Goal: Task Accomplishment & Management: Complete application form

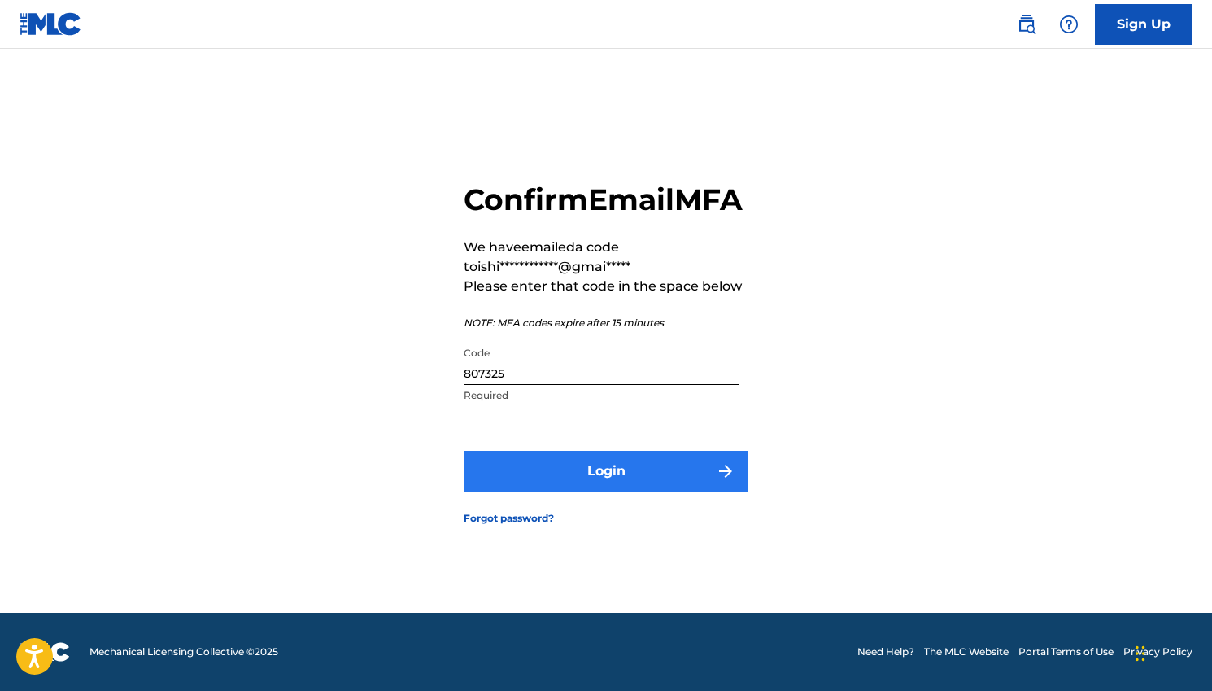
click at [613, 487] on button "Login" at bounding box center [606, 471] width 285 height 41
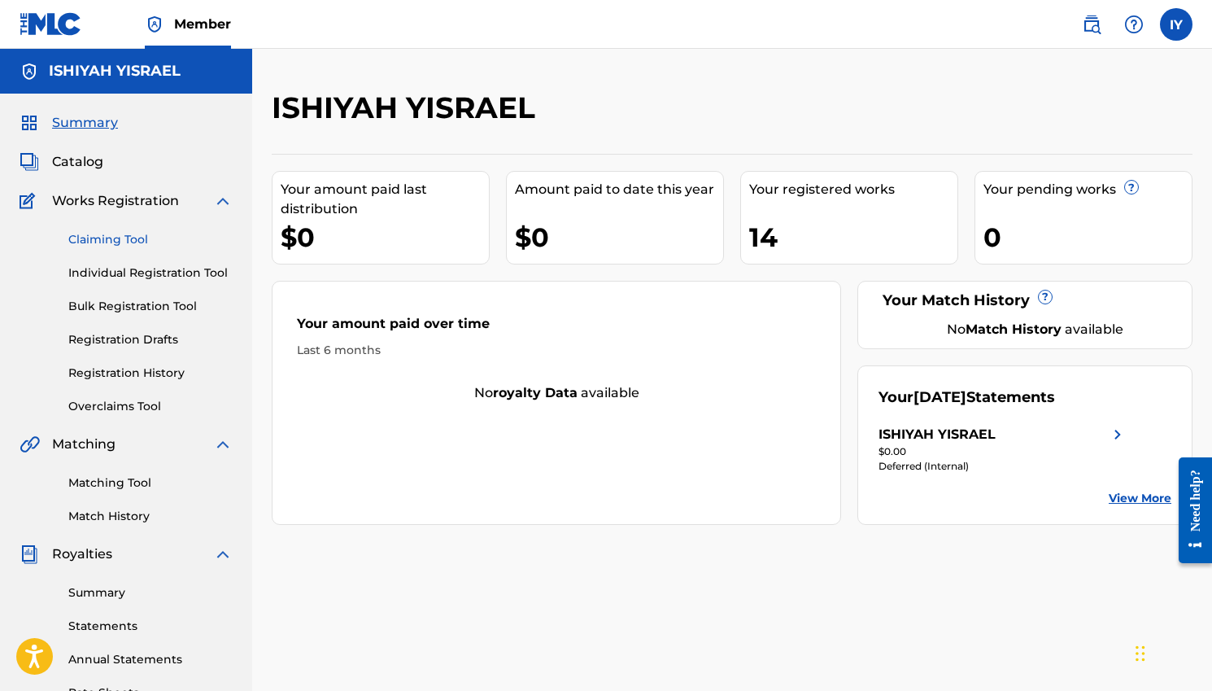
click at [109, 240] on link "Claiming Tool" at bounding box center [150, 239] width 164 height 17
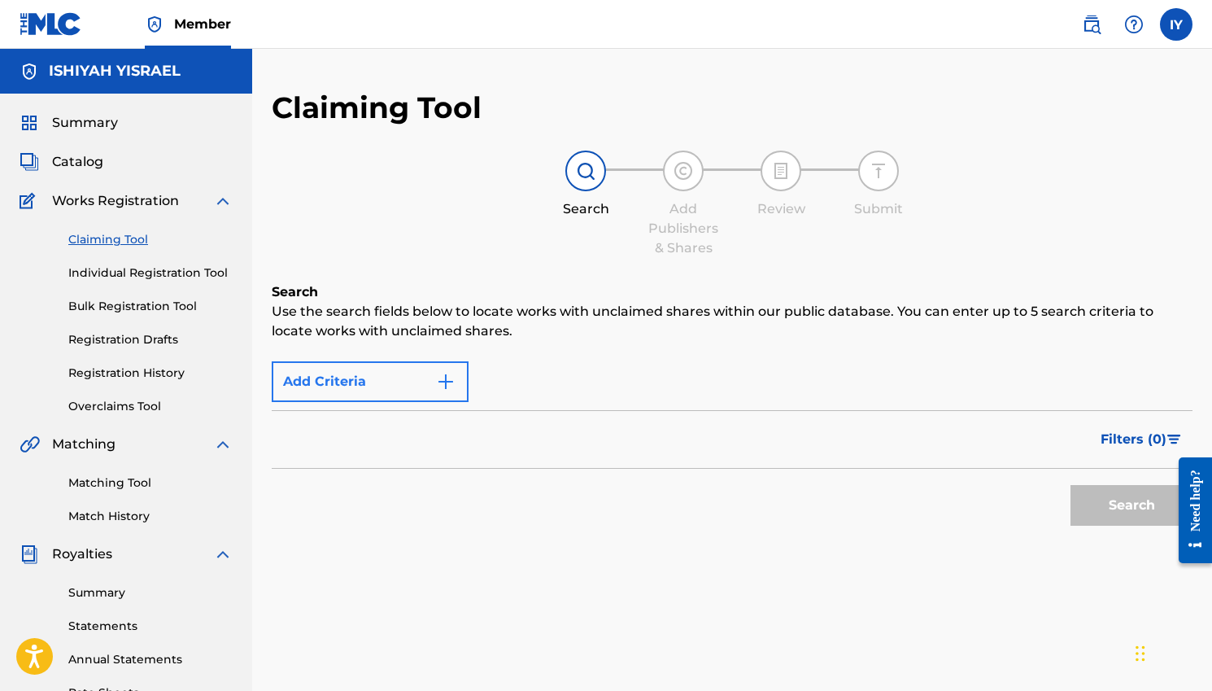
click at [444, 382] on img "Search Form" at bounding box center [446, 382] width 20 height 20
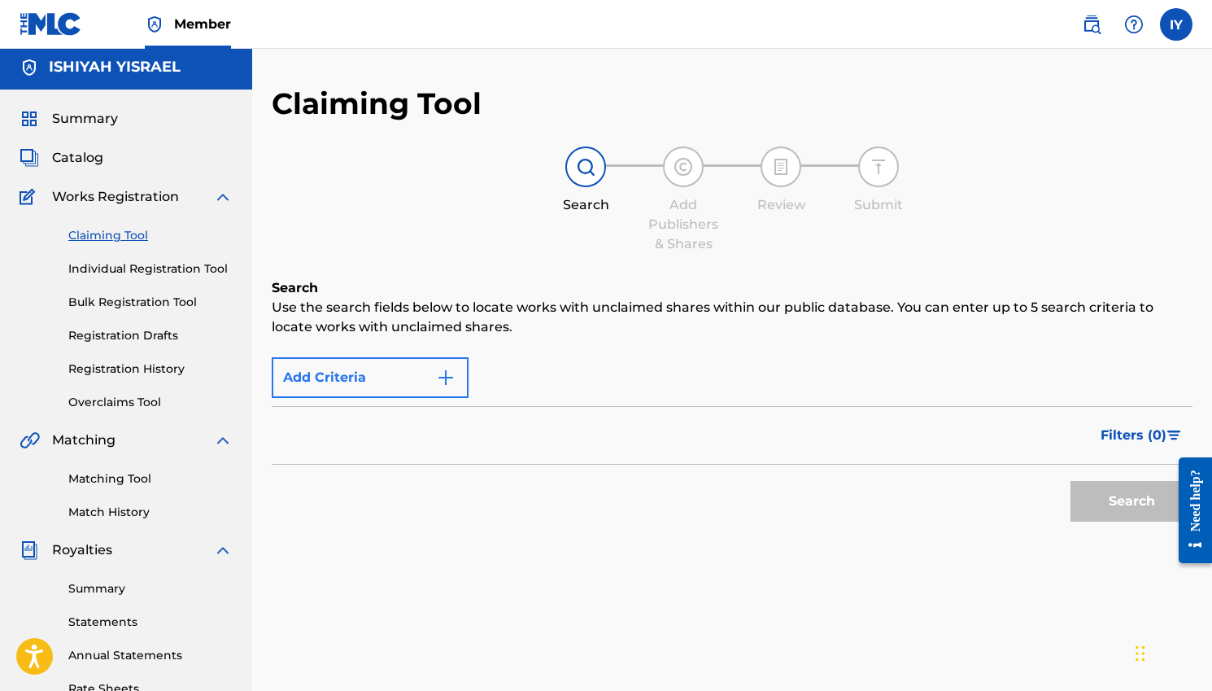
scroll to position [5, 0]
click at [445, 379] on img "Search Form" at bounding box center [446, 377] width 20 height 20
click at [449, 372] on img "Search Form" at bounding box center [446, 377] width 20 height 20
click at [429, 437] on div "Filters ( 0 )" at bounding box center [732, 434] width 921 height 59
click at [467, 385] on div "Max Criteria Reached" at bounding box center [370, 376] width 197 height 41
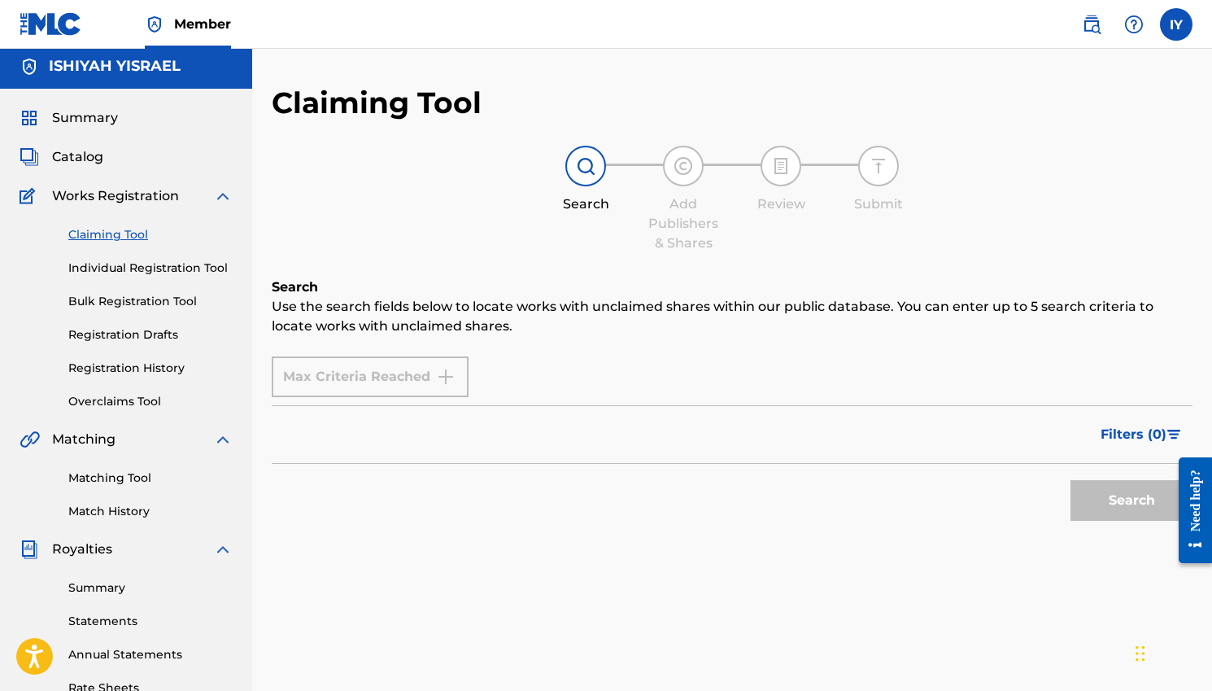
drag, startPoint x: 446, startPoint y: 375, endPoint x: 408, endPoint y: 374, distance: 37.4
click at [445, 375] on div "Max Criteria Reached" at bounding box center [370, 376] width 197 height 41
drag, startPoint x: 375, startPoint y: 377, endPoint x: 276, endPoint y: 339, distance: 106.4
click at [374, 377] on div "Max Criteria Reached" at bounding box center [370, 376] width 197 height 41
click at [128, 270] on link "Individual Registration Tool" at bounding box center [150, 268] width 164 height 17
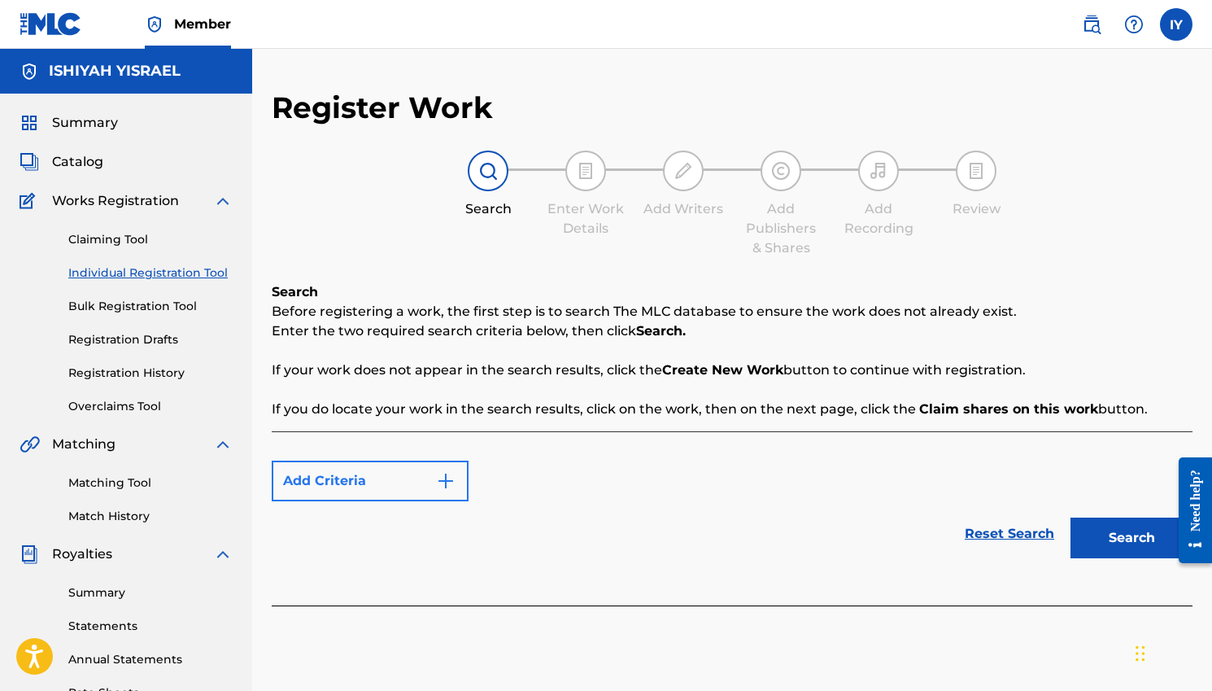
click at [448, 473] on img "Search Form" at bounding box center [446, 481] width 20 height 20
click at [445, 479] on img "Search Form" at bounding box center [446, 481] width 20 height 20
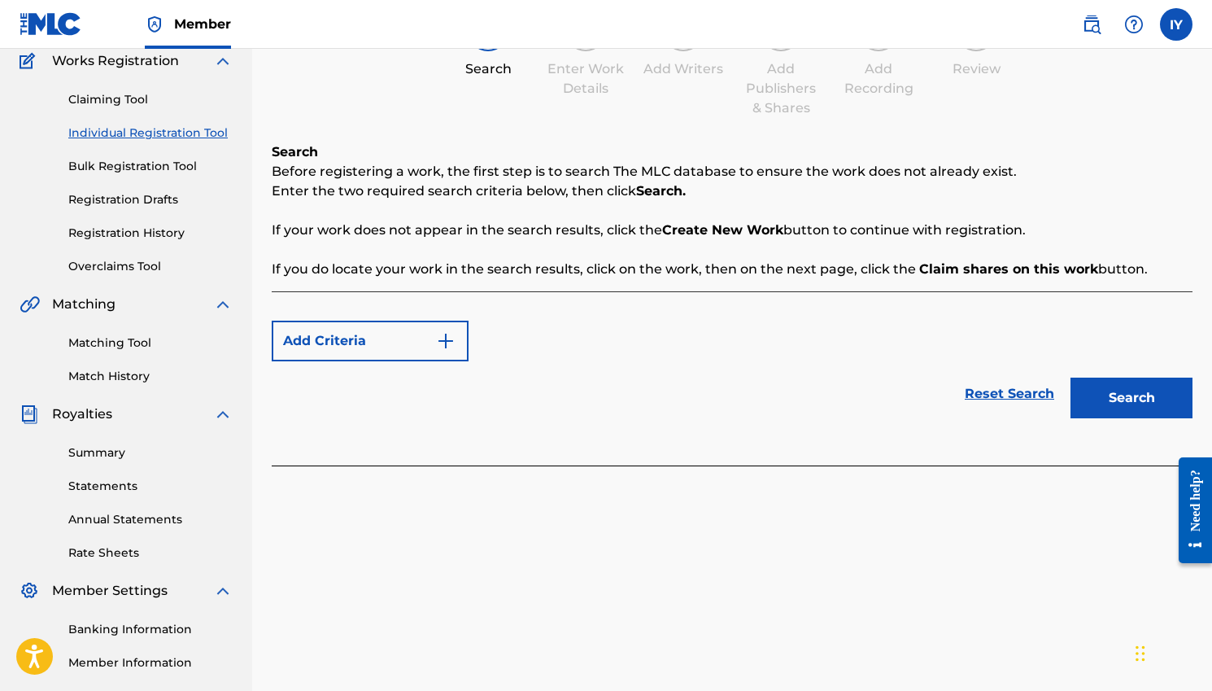
scroll to position [171, 0]
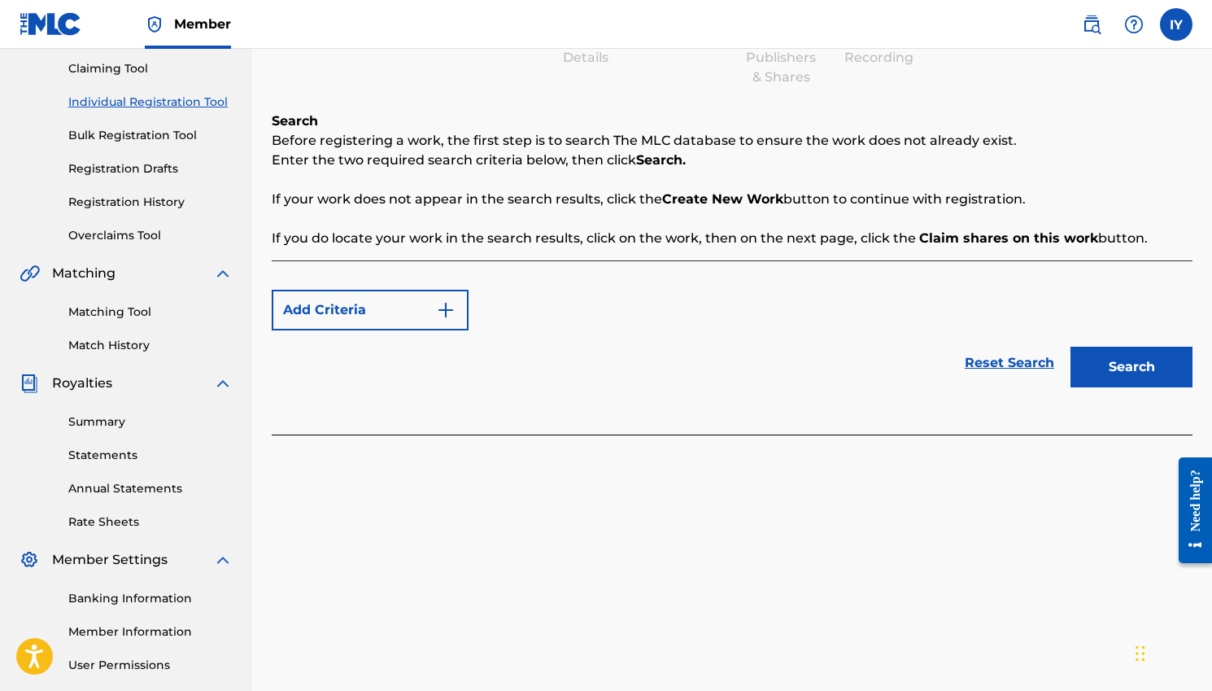
click at [823, 408] on div "Add Criteria Reset Search Search" at bounding box center [732, 347] width 921 height 174
click at [827, 408] on div "Add Criteria Reset Search Search" at bounding box center [732, 347] width 921 height 174
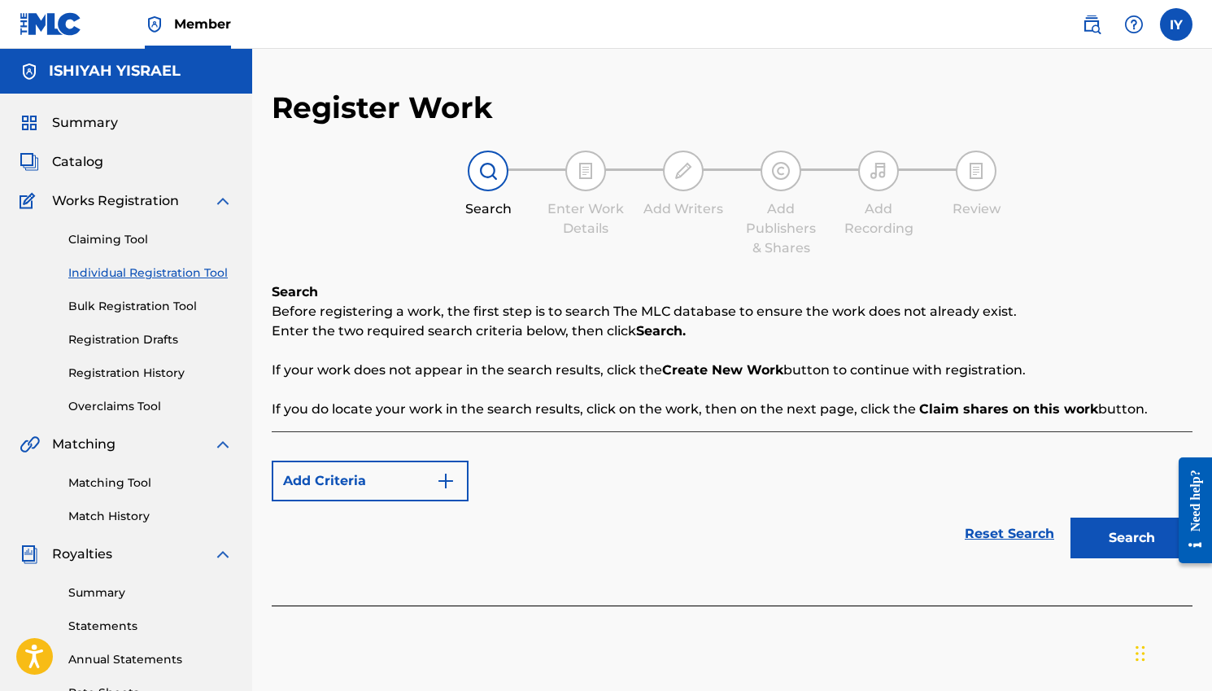
scroll to position [0, 0]
click at [348, 307] on p "Before registering a work, the first step is to search The MLC database to ensu…" at bounding box center [732, 312] width 921 height 20
click at [651, 330] on strong "Search." at bounding box center [661, 330] width 50 height 15
click at [1129, 538] on button "Search" at bounding box center [1132, 538] width 122 height 41
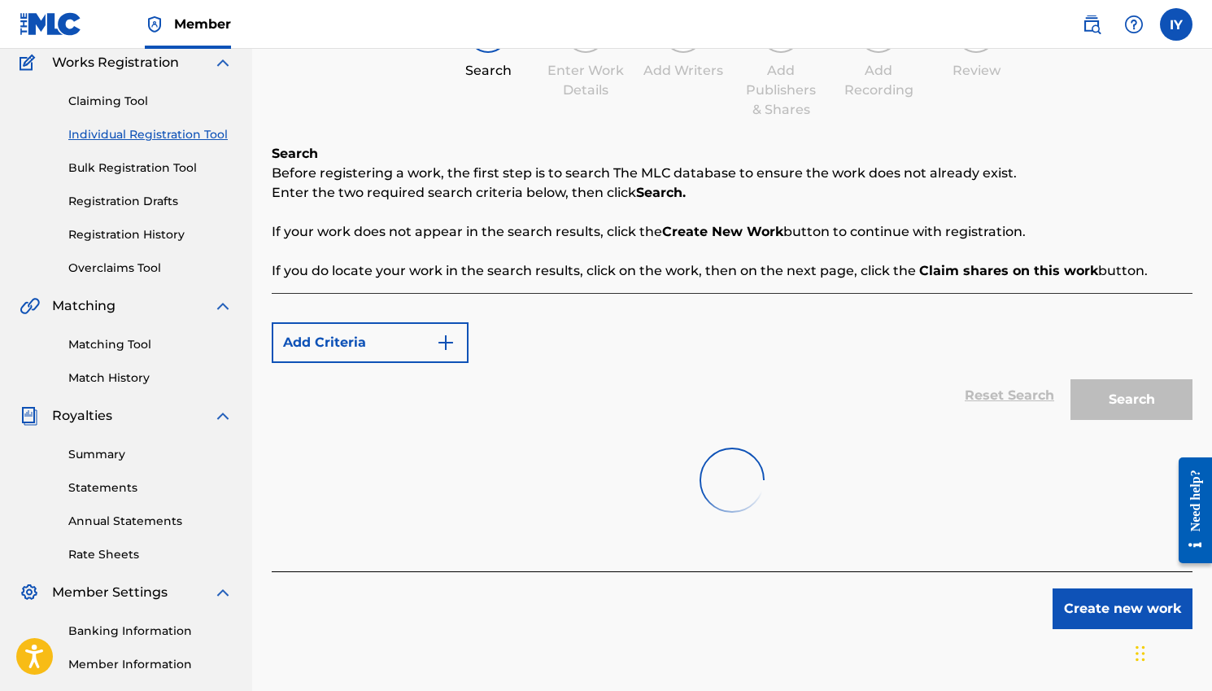
scroll to position [34, 0]
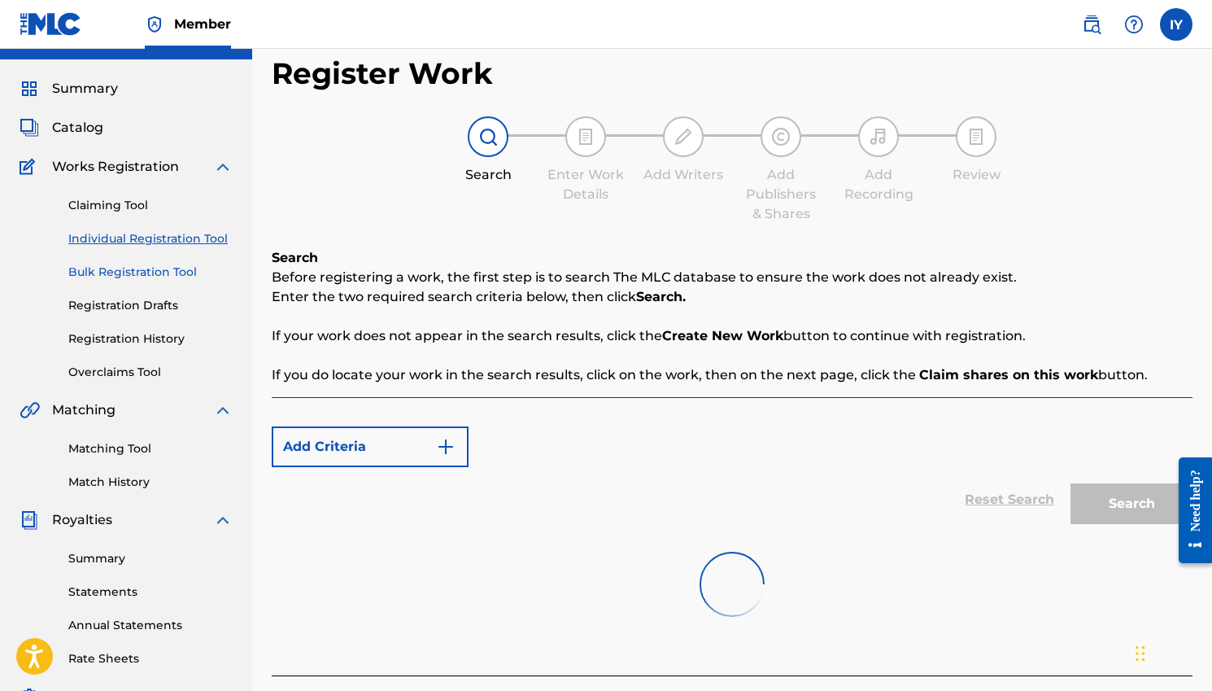
click at [147, 274] on link "Bulk Registration Tool" at bounding box center [150, 272] width 164 height 17
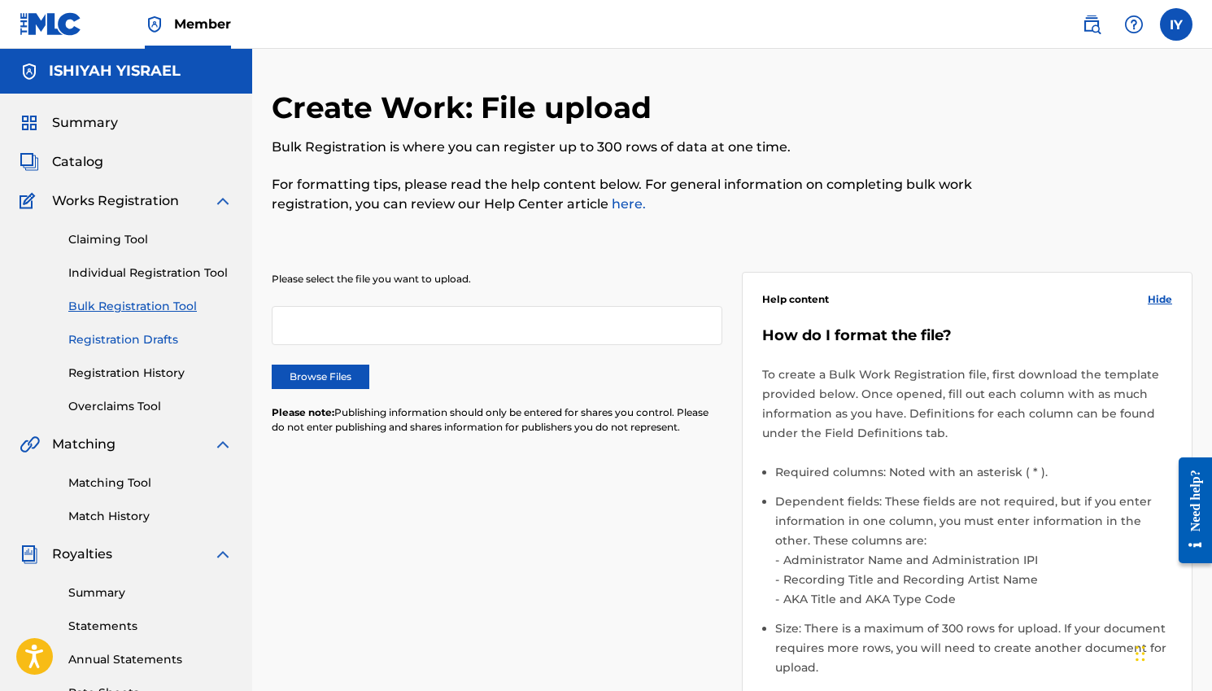
click at [138, 339] on link "Registration Drafts" at bounding box center [150, 339] width 164 height 17
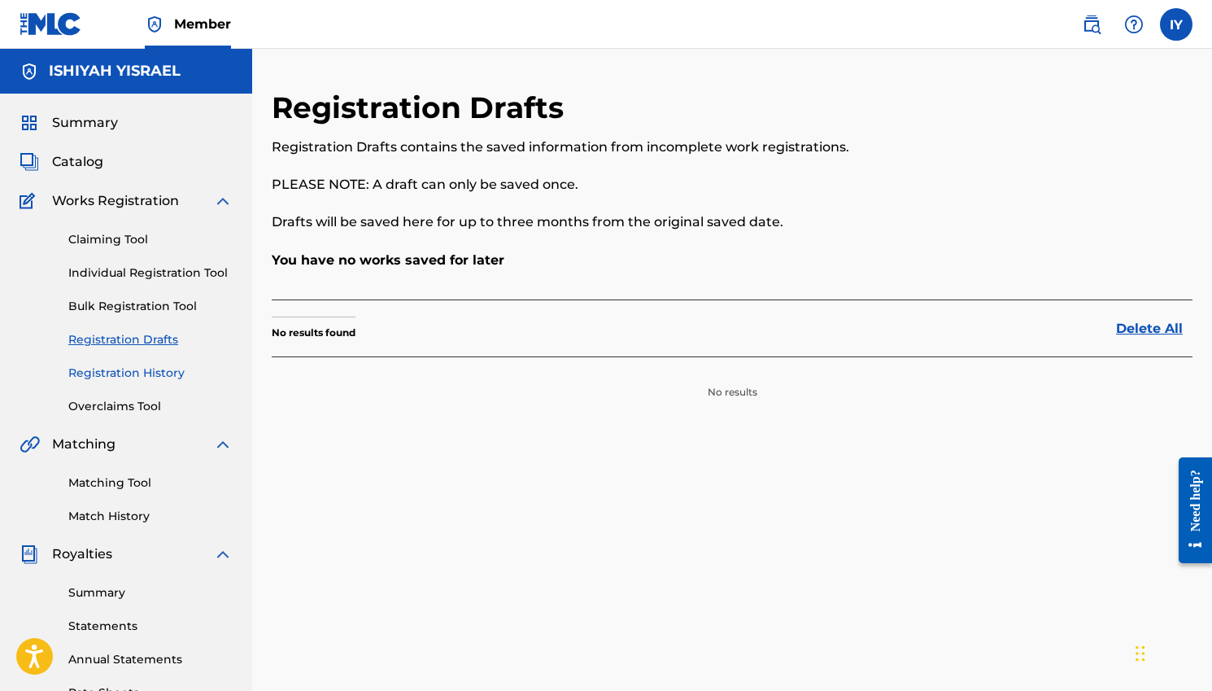
click at [140, 373] on link "Registration History" at bounding box center [150, 373] width 164 height 17
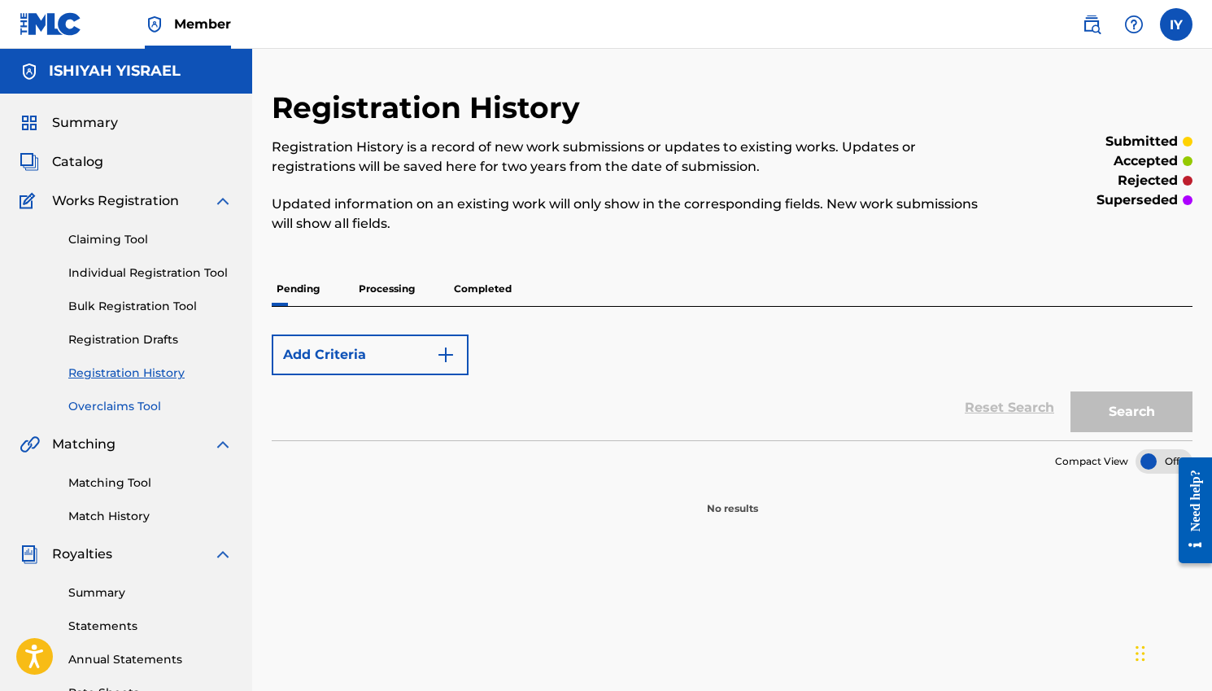
click at [125, 402] on link "Overclaims Tool" at bounding box center [150, 406] width 164 height 17
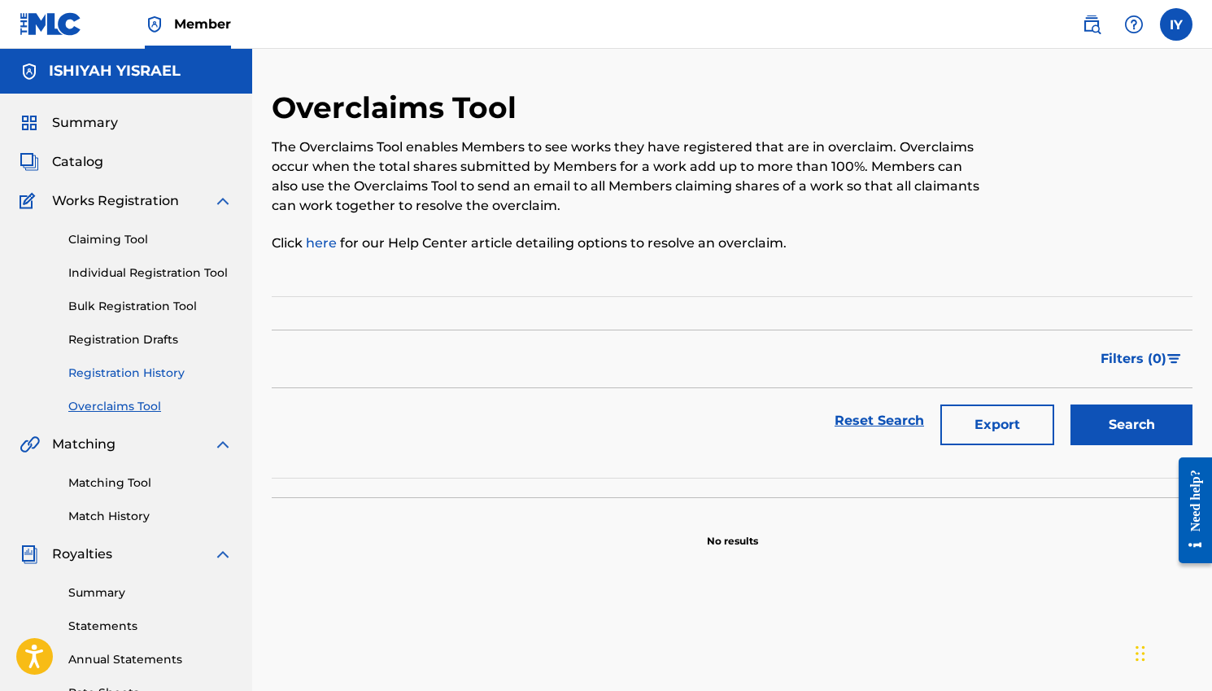
click at [133, 373] on link "Registration History" at bounding box center [150, 373] width 164 height 17
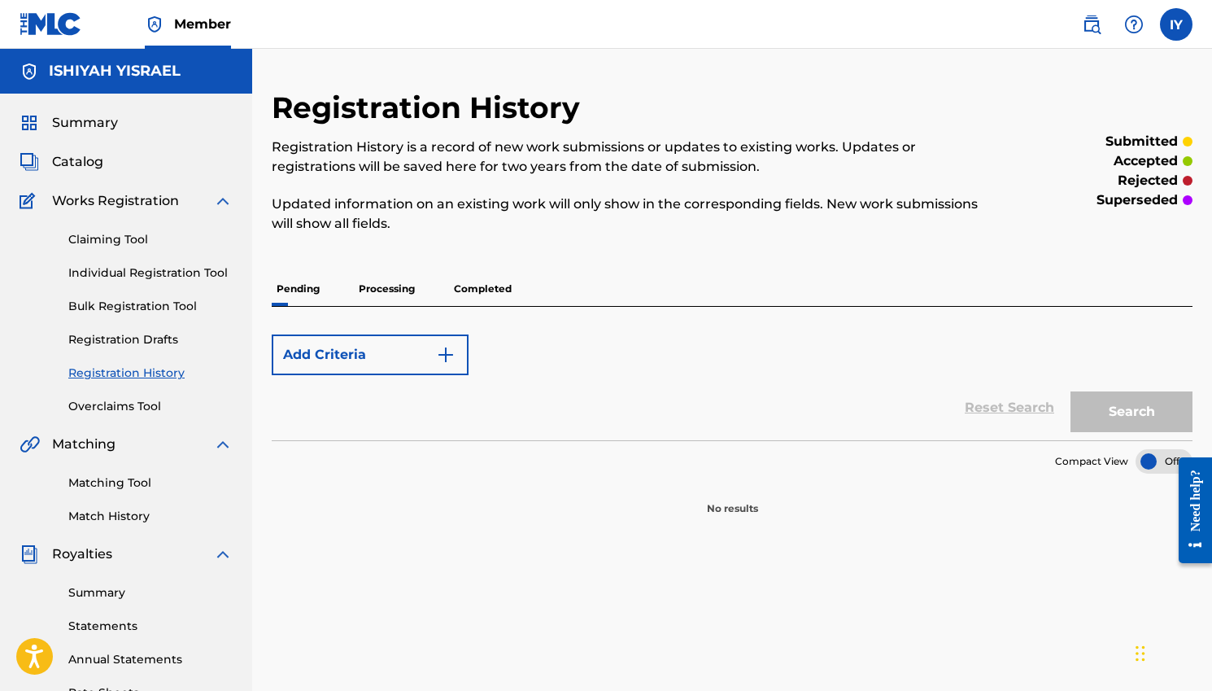
click at [125, 254] on div "Claiming Tool Individual Registration Tool Bulk Registration Tool Registration …" at bounding box center [126, 313] width 213 height 204
click at [116, 247] on link "Claiming Tool" at bounding box center [150, 239] width 164 height 17
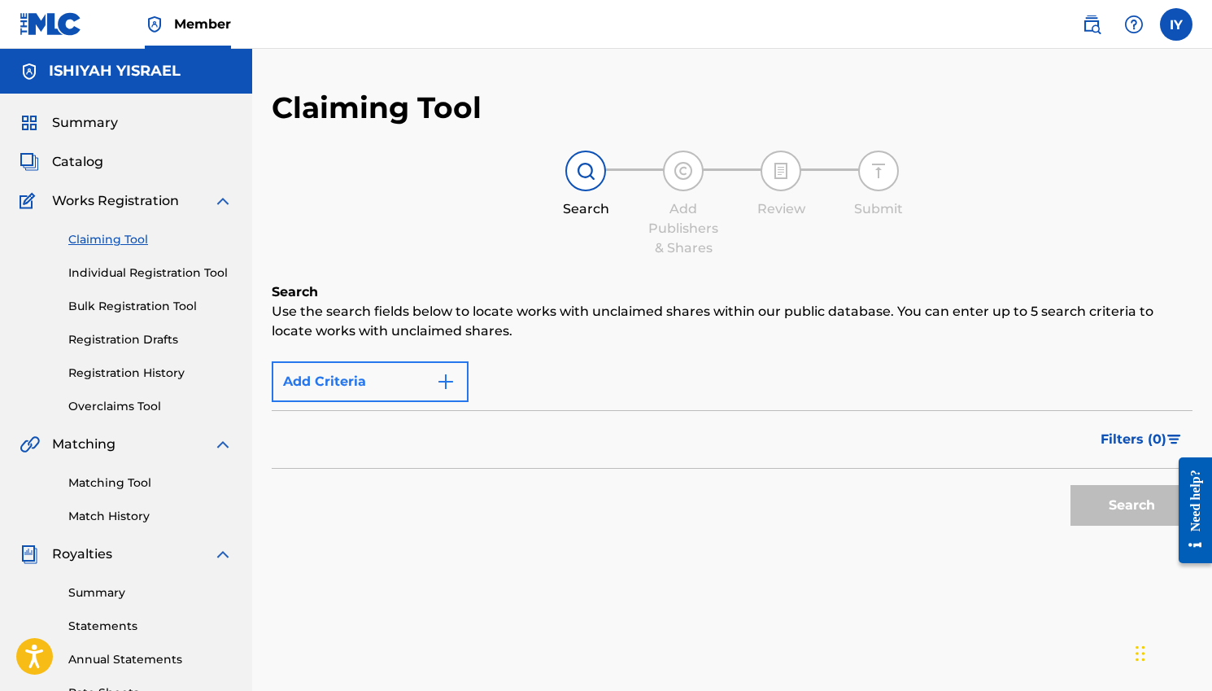
click at [447, 374] on img "Search Form" at bounding box center [446, 382] width 20 height 20
drag, startPoint x: 152, startPoint y: 295, endPoint x: 149, endPoint y: 285, distance: 10.3
click at [152, 295] on div "Claiming Tool Individual Registration Tool Bulk Registration Tool Registration …" at bounding box center [126, 313] width 213 height 204
click at [145, 273] on link "Individual Registration Tool" at bounding box center [150, 272] width 164 height 17
